Goal: Communication & Community: Ask a question

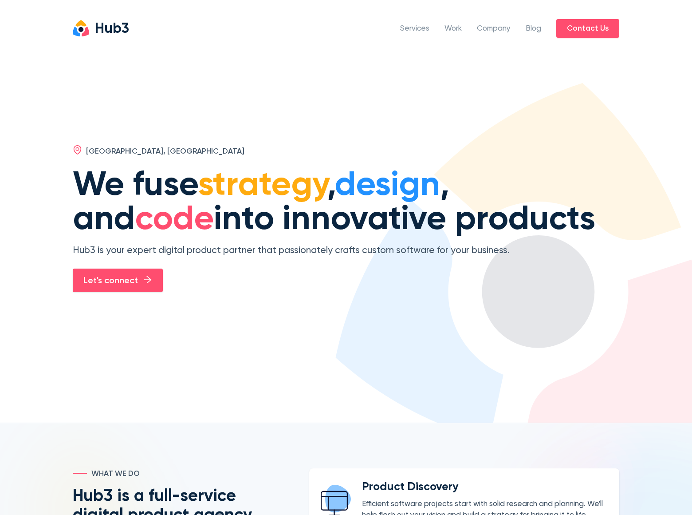
scroll to position [1934, 0]
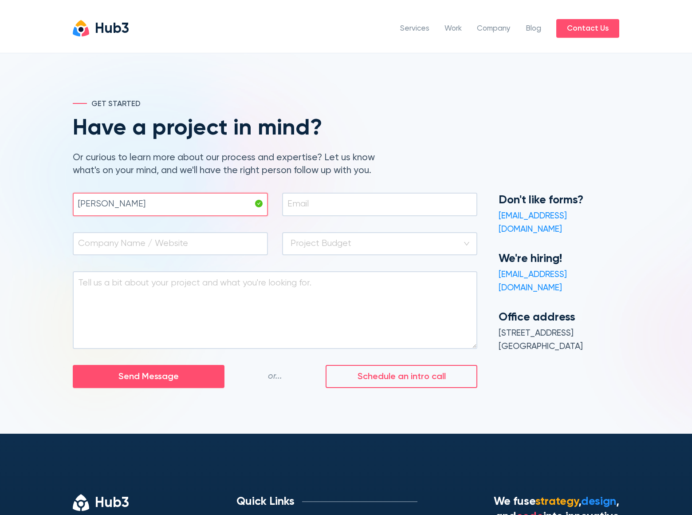
type input "[PERSON_NAME]"
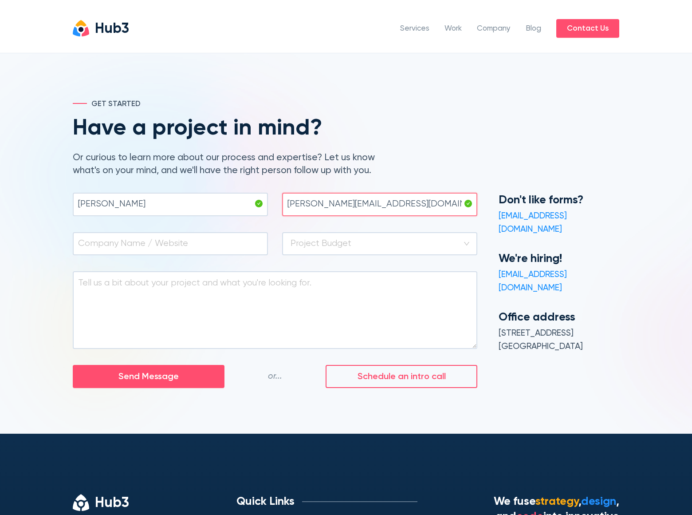
type input "[PERSON_NAME][EMAIL_ADDRESS][DOMAIN_NAME]"
type input "[DOMAIN_NAME]"
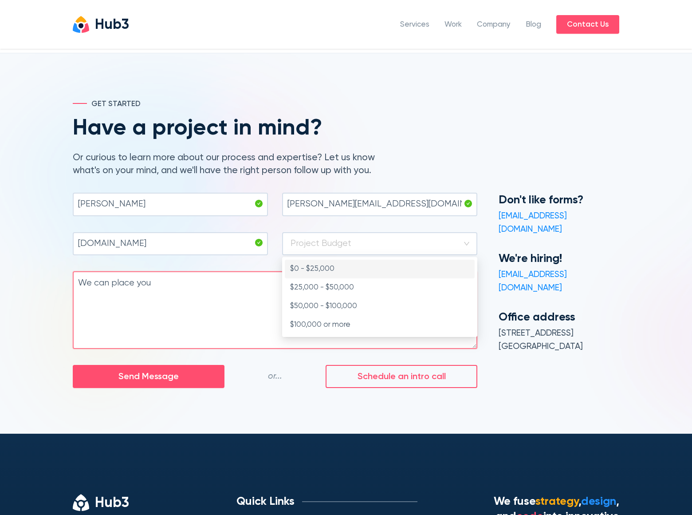
scroll to position [52, 0]
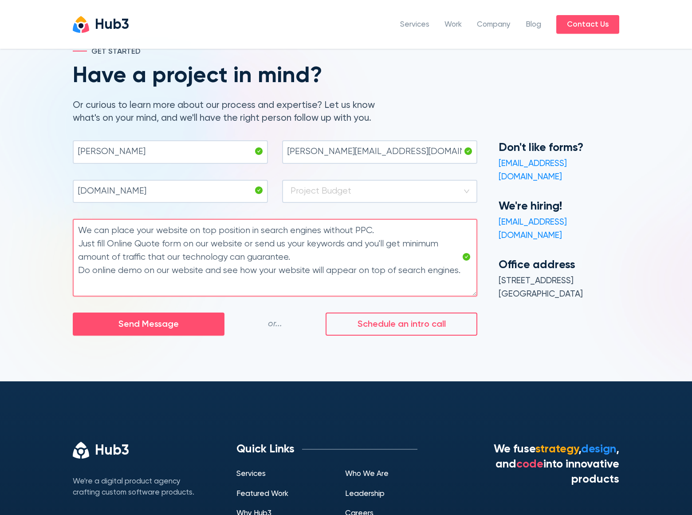
type textarea "We can place your website on top position in search engines without PPC. Just f…"
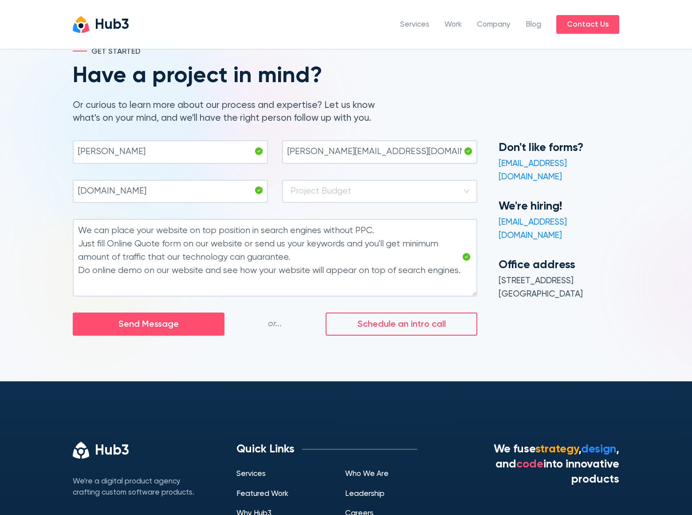
click at [149, 324] on span "Send Message" at bounding box center [148, 324] width 60 height 14
